Goal: Navigation & Orientation: Find specific page/section

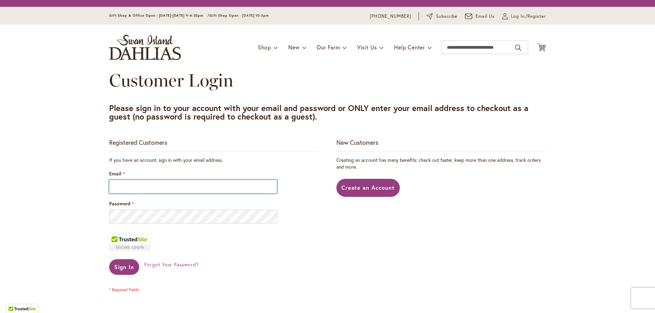
click at [185, 189] on input "Email" at bounding box center [193, 187] width 168 height 14
click at [149, 189] on input "Email" at bounding box center [193, 187] width 168 height 14
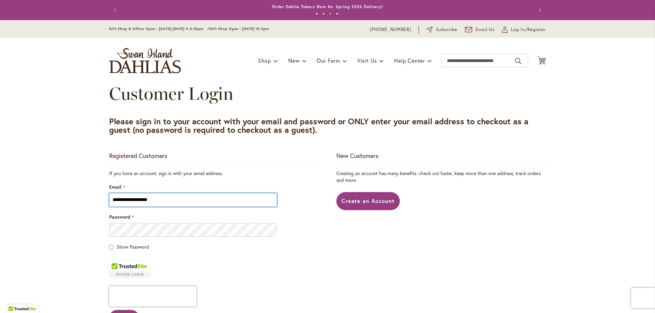
type input "**********"
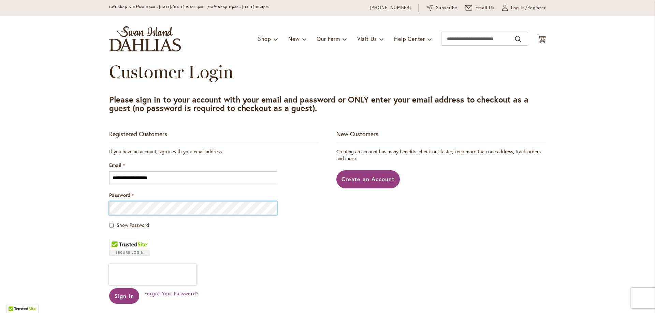
scroll to position [34, 0]
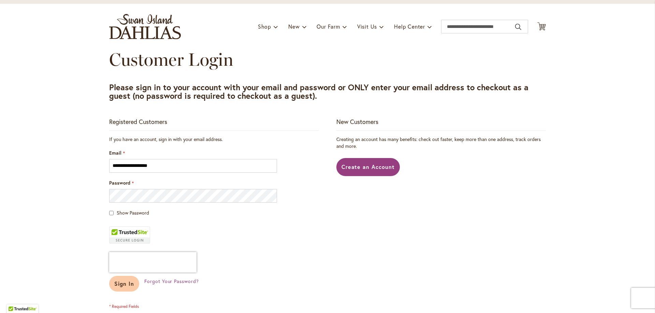
click at [121, 284] on span "Sign In" at bounding box center [124, 283] width 20 height 7
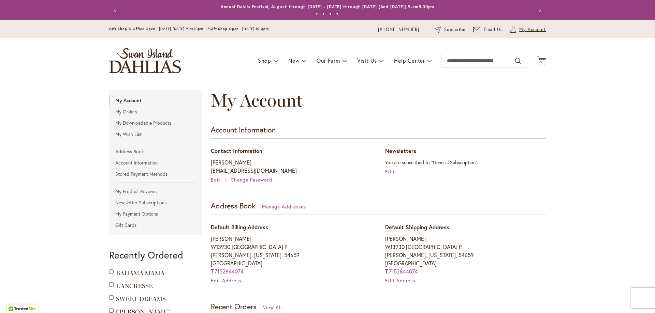
click at [526, 28] on span "My Account" at bounding box center [532, 29] width 27 height 7
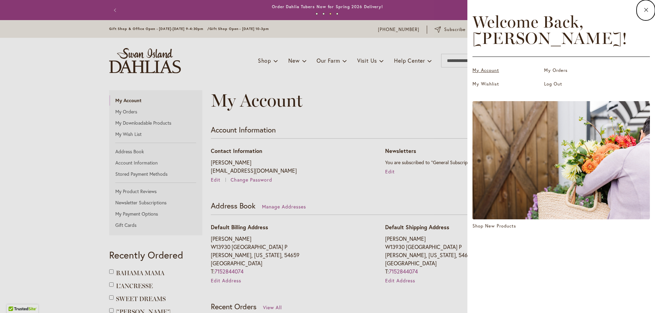
click at [483, 69] on link "My Account" at bounding box center [506, 70] width 68 height 7
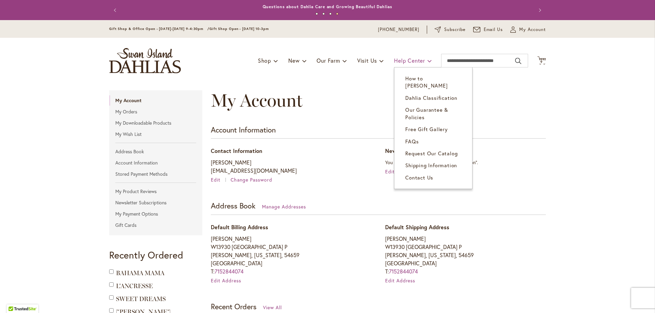
click at [397, 61] on span "Help Center" at bounding box center [409, 60] width 31 height 7
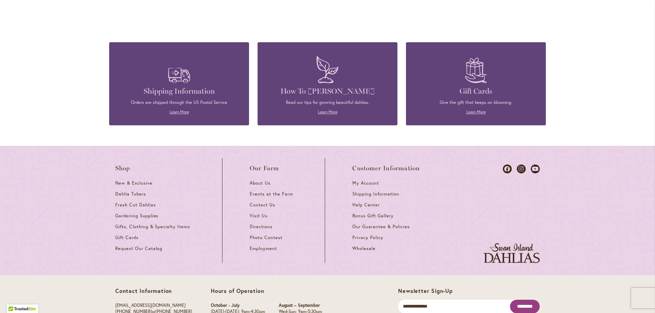
scroll to position [955, 0]
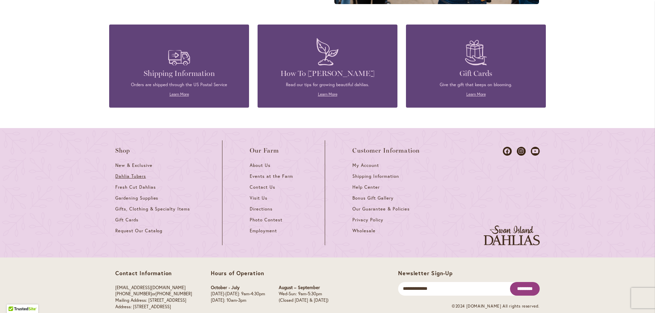
click at [135, 176] on span "Dahlia Tubers" at bounding box center [130, 177] width 31 height 6
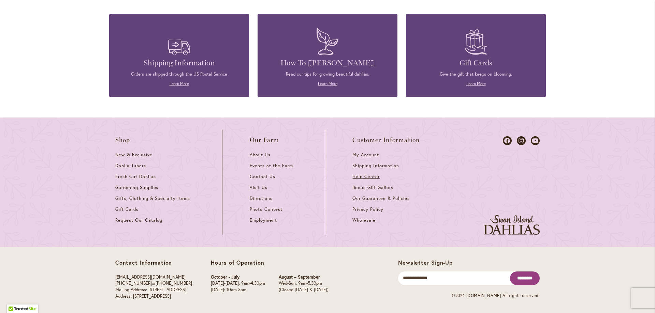
scroll to position [967, 0]
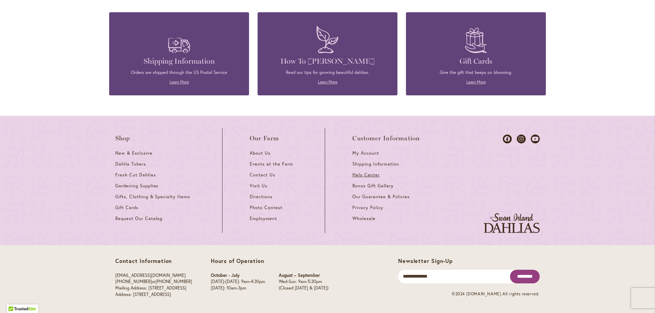
click at [367, 174] on span "Help Center" at bounding box center [365, 175] width 27 height 6
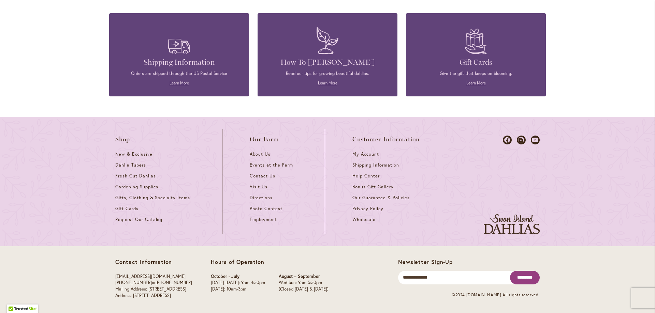
scroll to position [967, 0]
